Goal: Information Seeking & Learning: Learn about a topic

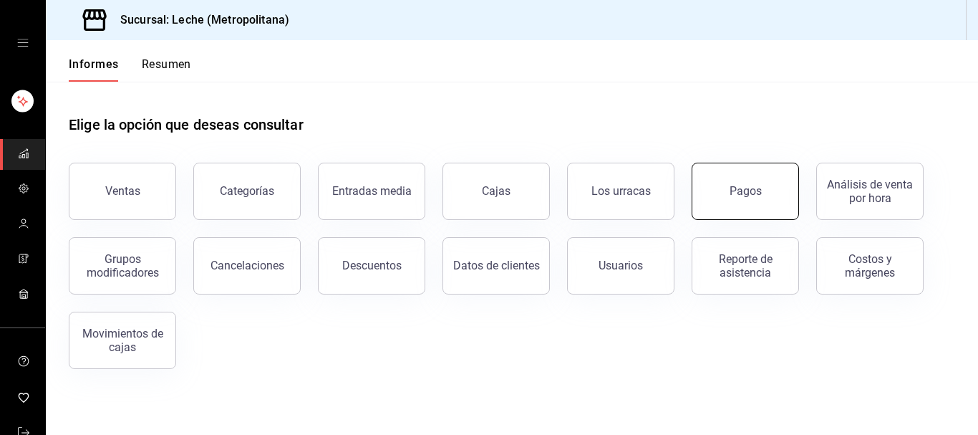
click at [764, 196] on button "Pagos" at bounding box center [745, 191] width 107 height 57
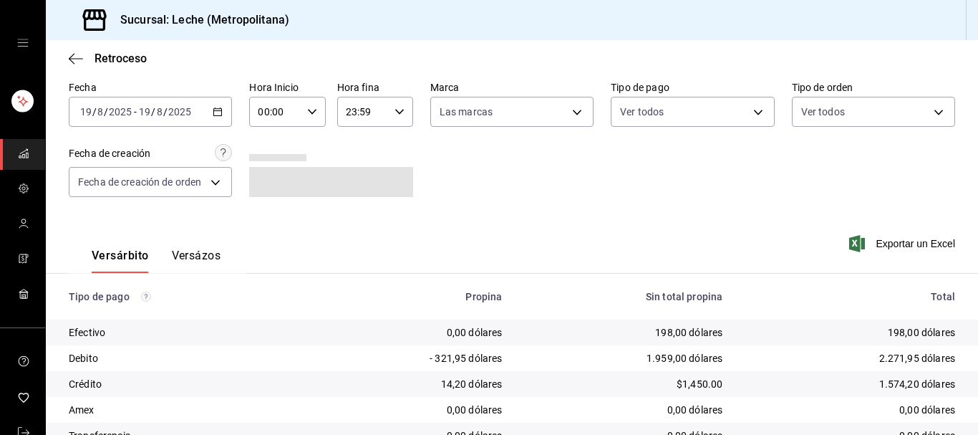
scroll to position [73, 0]
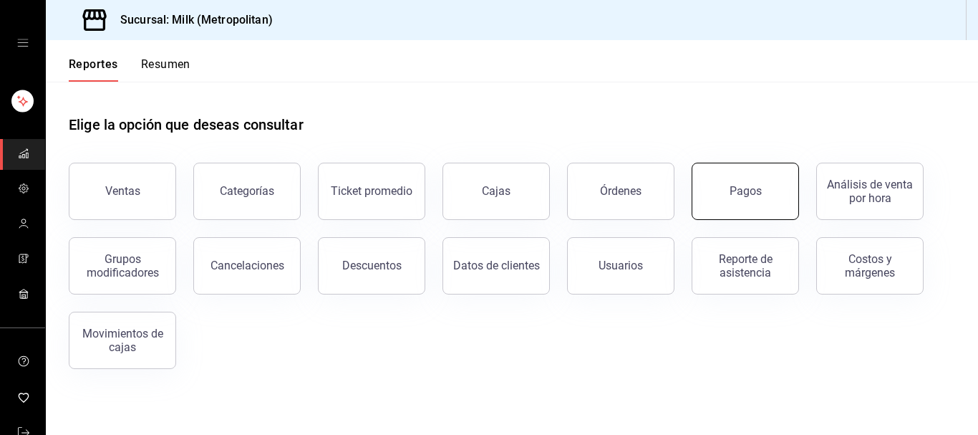
click at [756, 205] on button "Pagos" at bounding box center [745, 191] width 107 height 57
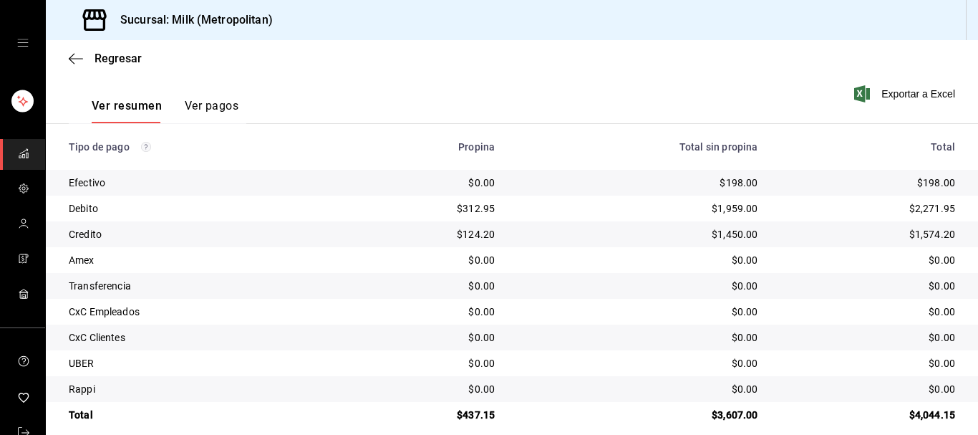
scroll to position [223, 0]
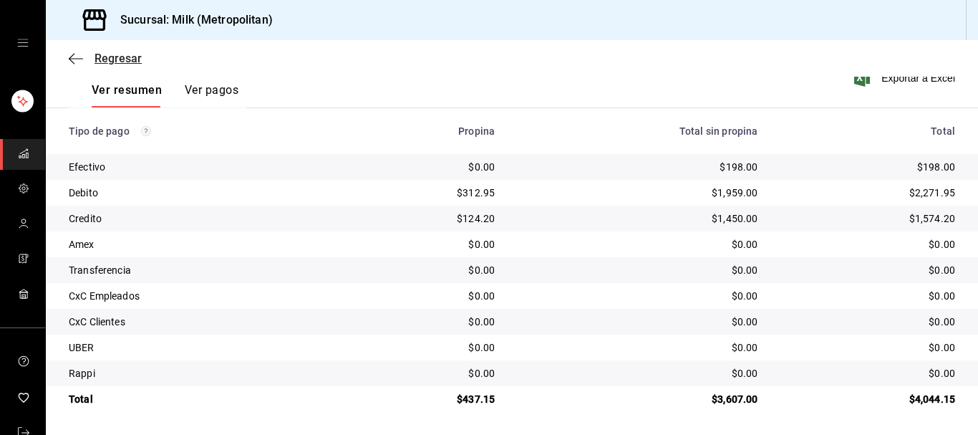
click at [76, 58] on icon "button" at bounding box center [76, 58] width 14 height 13
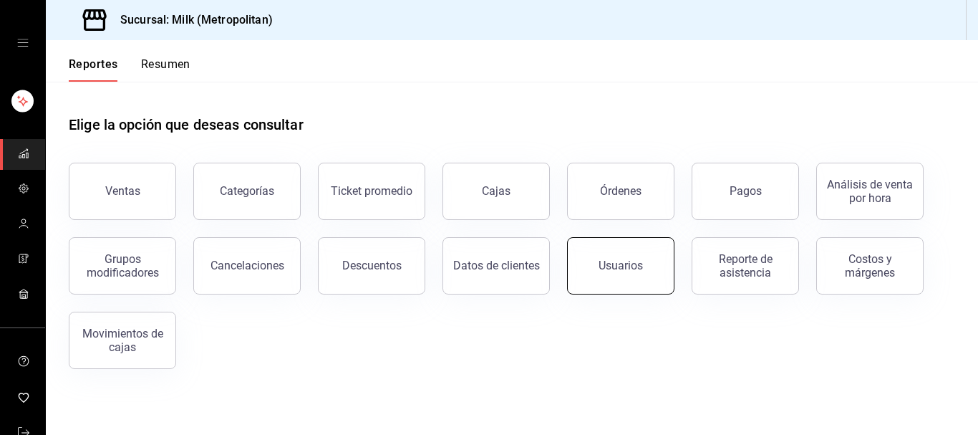
click at [623, 270] on div "Usuarios" at bounding box center [621, 266] width 44 height 14
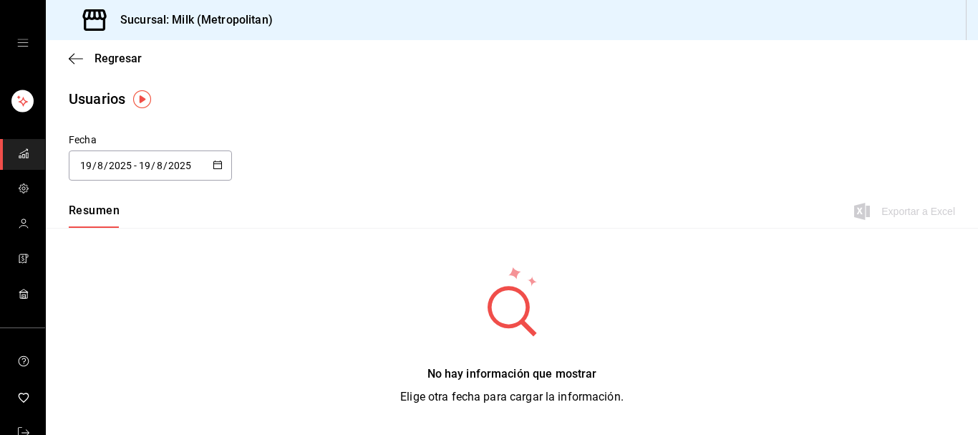
click at [216, 163] on icon "button" at bounding box center [218, 165] width 10 height 10
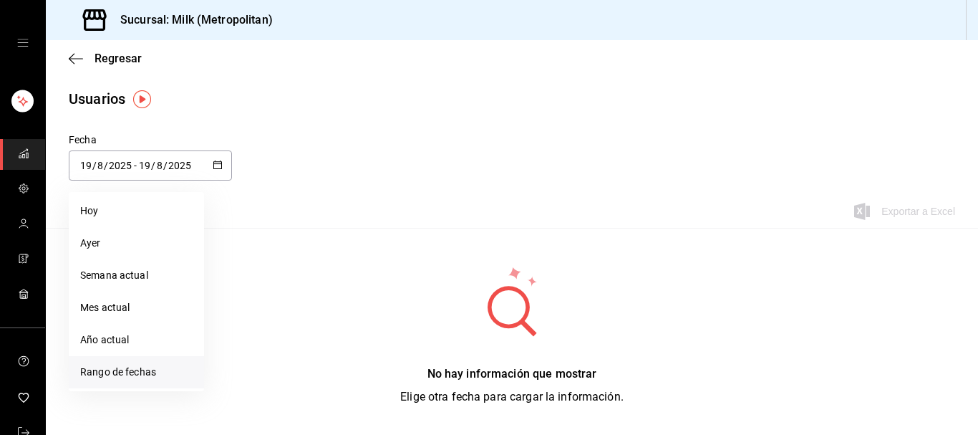
click at [140, 377] on li "Rango de fechas" at bounding box center [136, 372] width 135 height 32
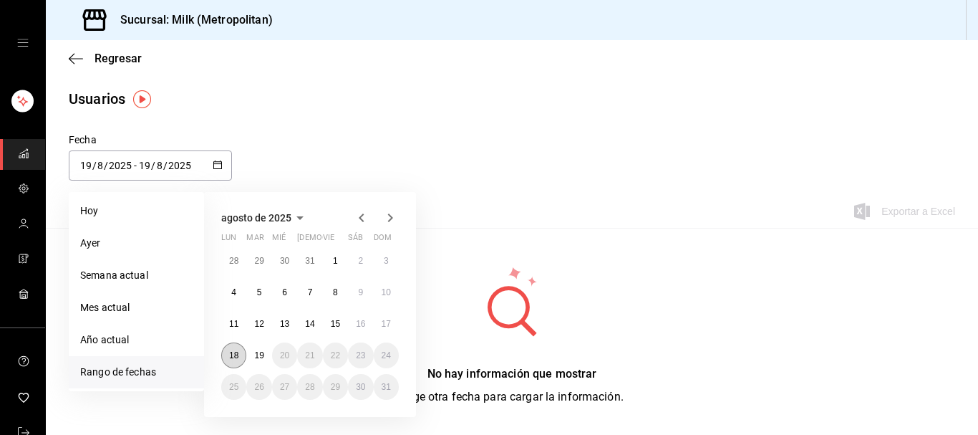
click at [239, 362] on button "18" at bounding box center [233, 355] width 25 height 26
click at [266, 355] on button "19" at bounding box center [258, 355] width 25 height 26
type input "[DATE]"
type input "18"
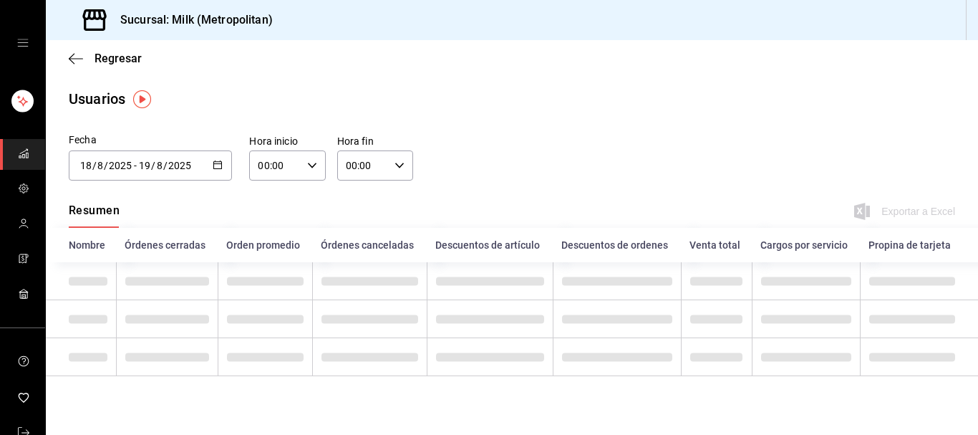
click at [319, 164] on div "00:00 Hora inicio" at bounding box center [287, 165] width 76 height 30
click at [268, 241] on button "05" at bounding box center [269, 227] width 32 height 29
type input "05:00"
click at [405, 165] on div at bounding box center [489, 217] width 978 height 435
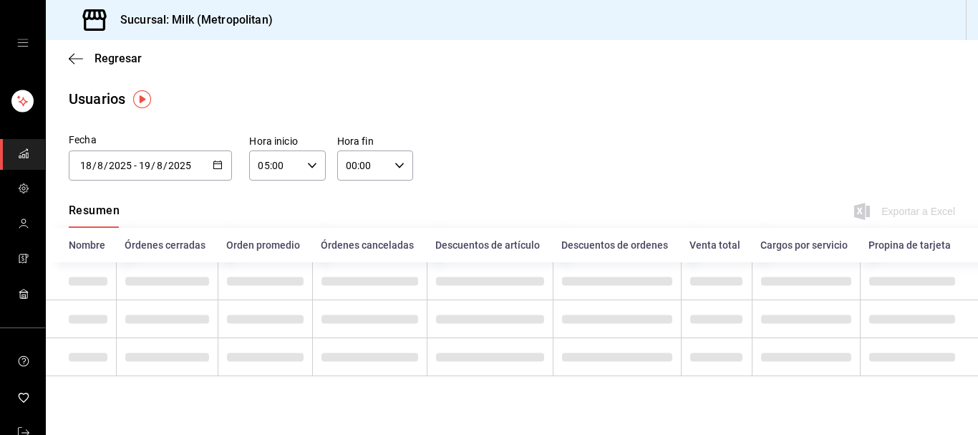
click at [404, 163] on icon "button" at bounding box center [400, 165] width 10 height 10
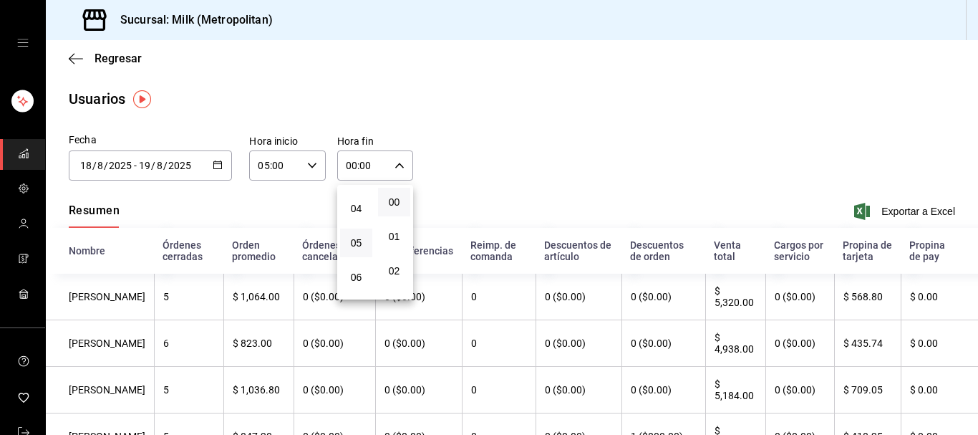
scroll to position [146, 0]
click at [351, 239] on button "05" at bounding box center [356, 227] width 32 height 29
type input "05:00"
click at [681, 196] on div at bounding box center [489, 217] width 978 height 435
click at [937, 211] on span "Exportar a Excel" at bounding box center [906, 211] width 98 height 17
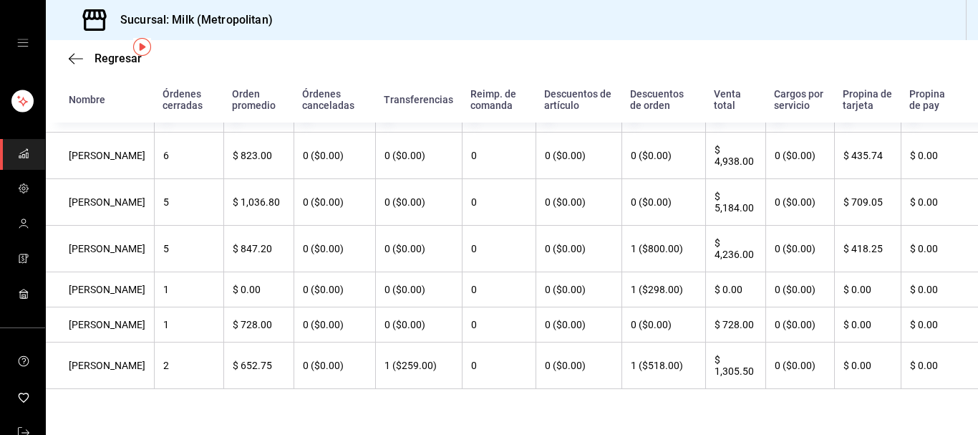
scroll to position [222, 0]
click at [292, 324] on th "$ 728.00" at bounding box center [258, 324] width 70 height 35
click at [105, 57] on span "Regresar" at bounding box center [118, 59] width 47 height 14
